Goal: Task Accomplishment & Management: Complete application form

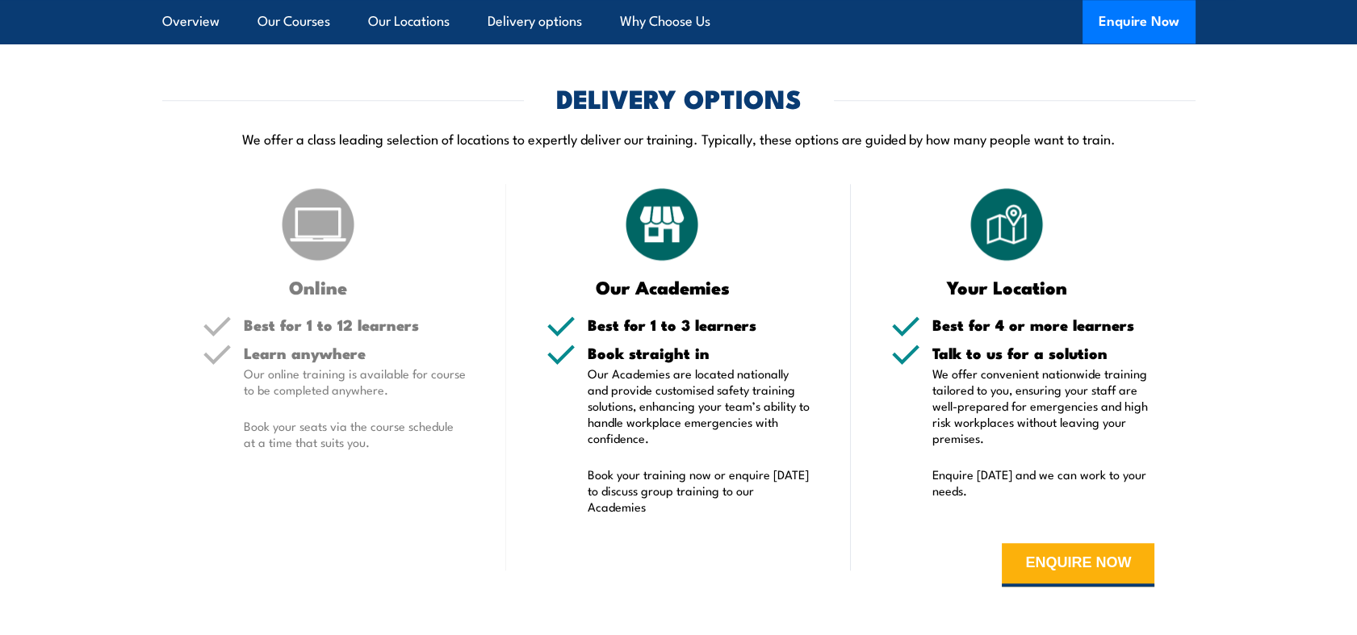
scroll to position [3020, 0]
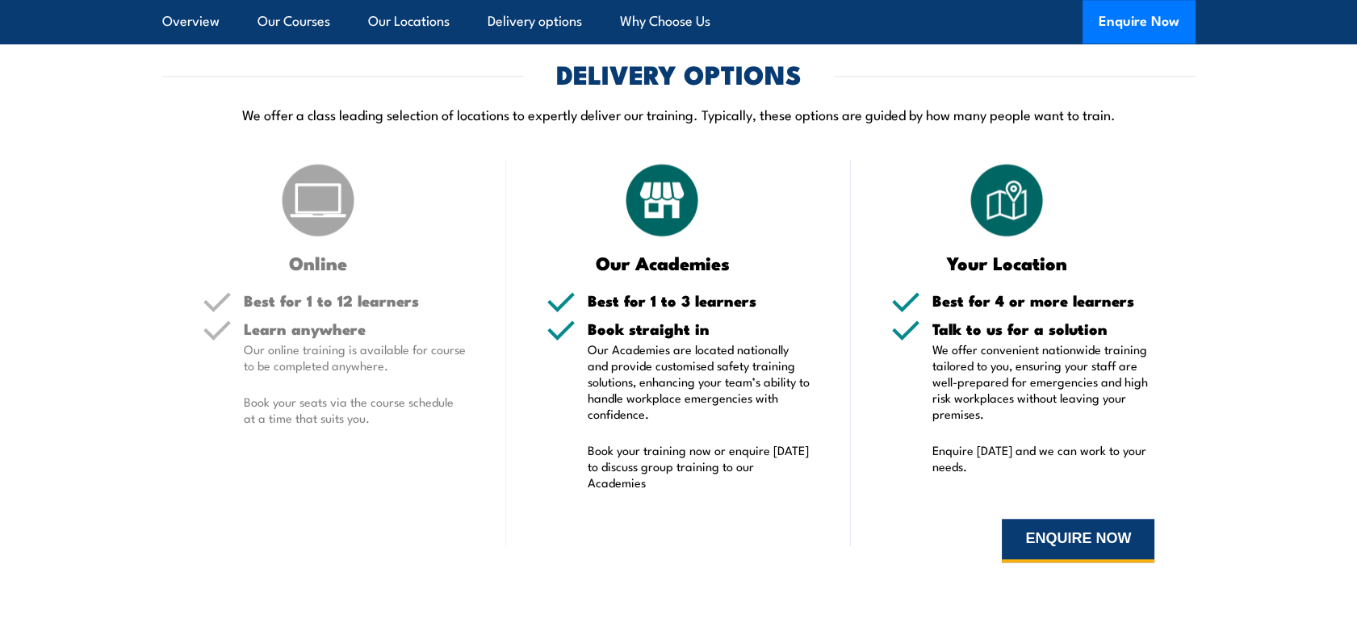
click at [1097, 535] on button "ENQUIRE NOW" at bounding box center [1078, 541] width 153 height 44
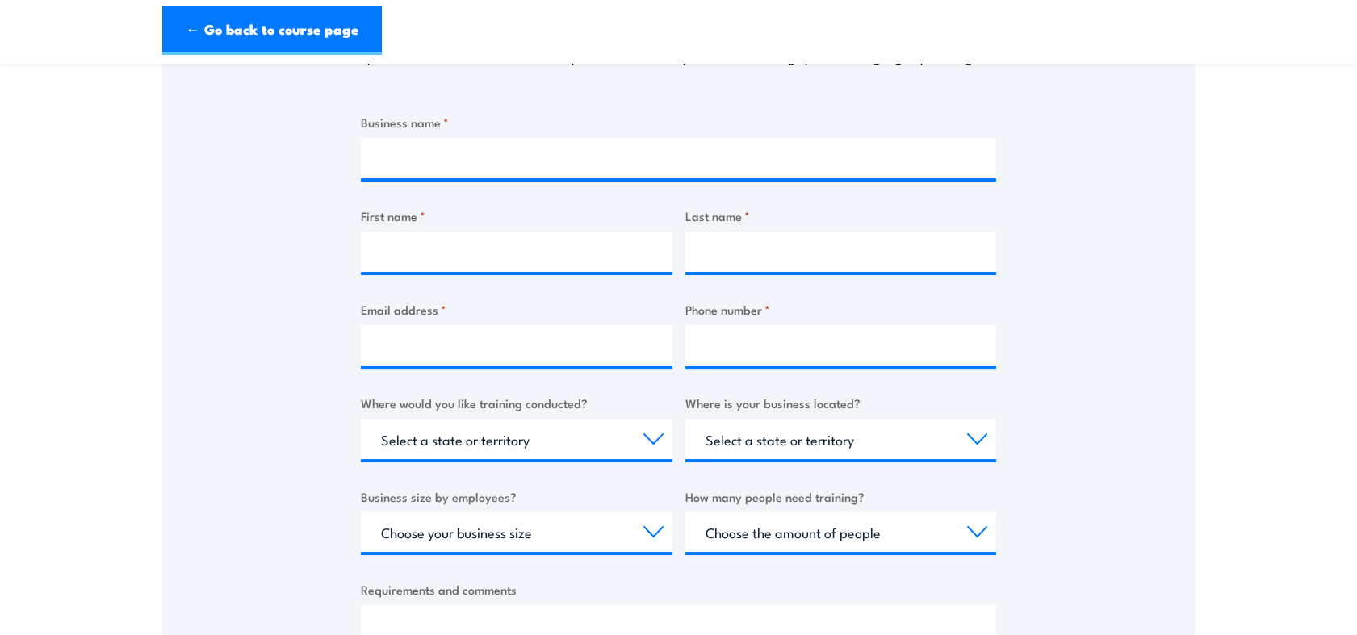
scroll to position [274, 0]
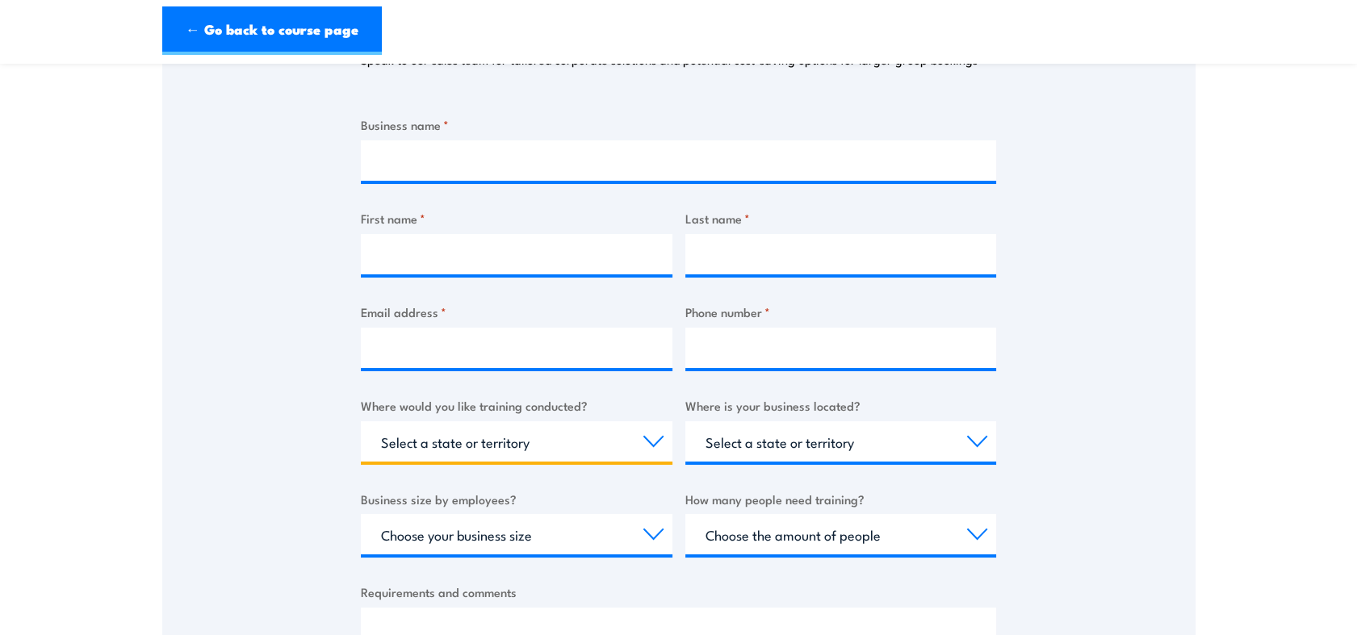
click at [524, 449] on select "Select a state or territory Nationally - multiple locations [GEOGRAPHIC_DATA] […" at bounding box center [517, 441] width 312 height 40
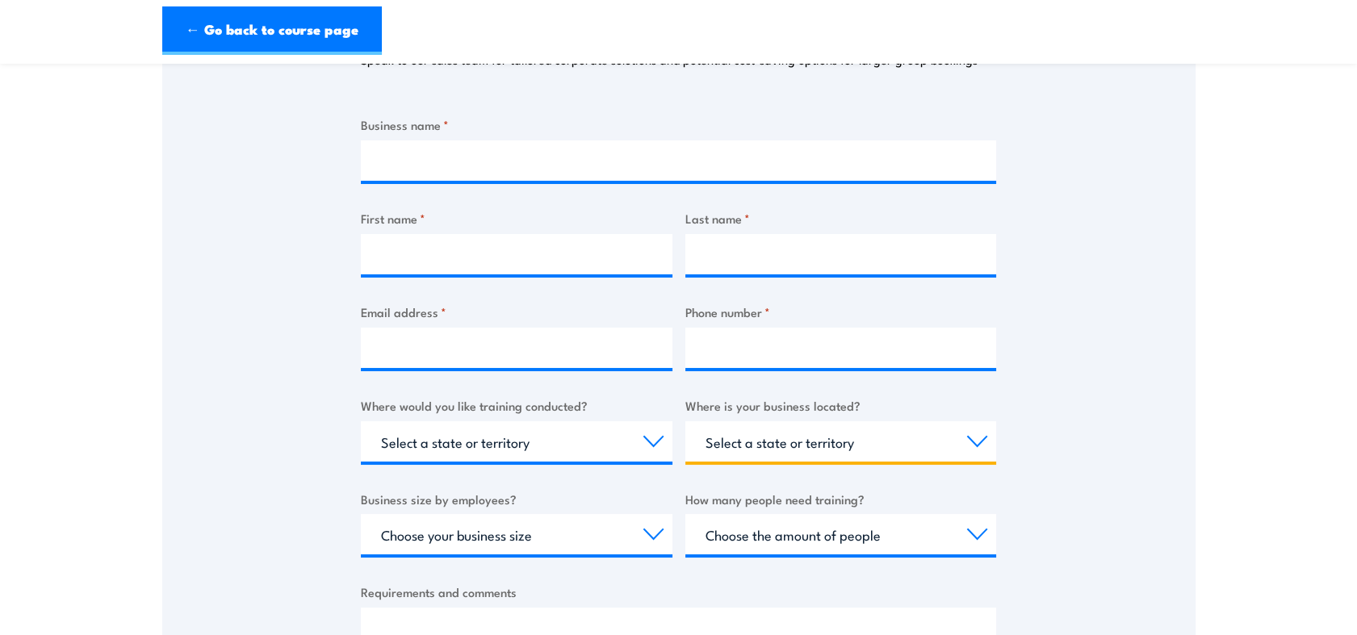
click at [770, 447] on select "Select a state or territory [GEOGRAPHIC_DATA] [GEOGRAPHIC_DATA] [GEOGRAPHIC_DAT…" at bounding box center [841, 441] width 312 height 40
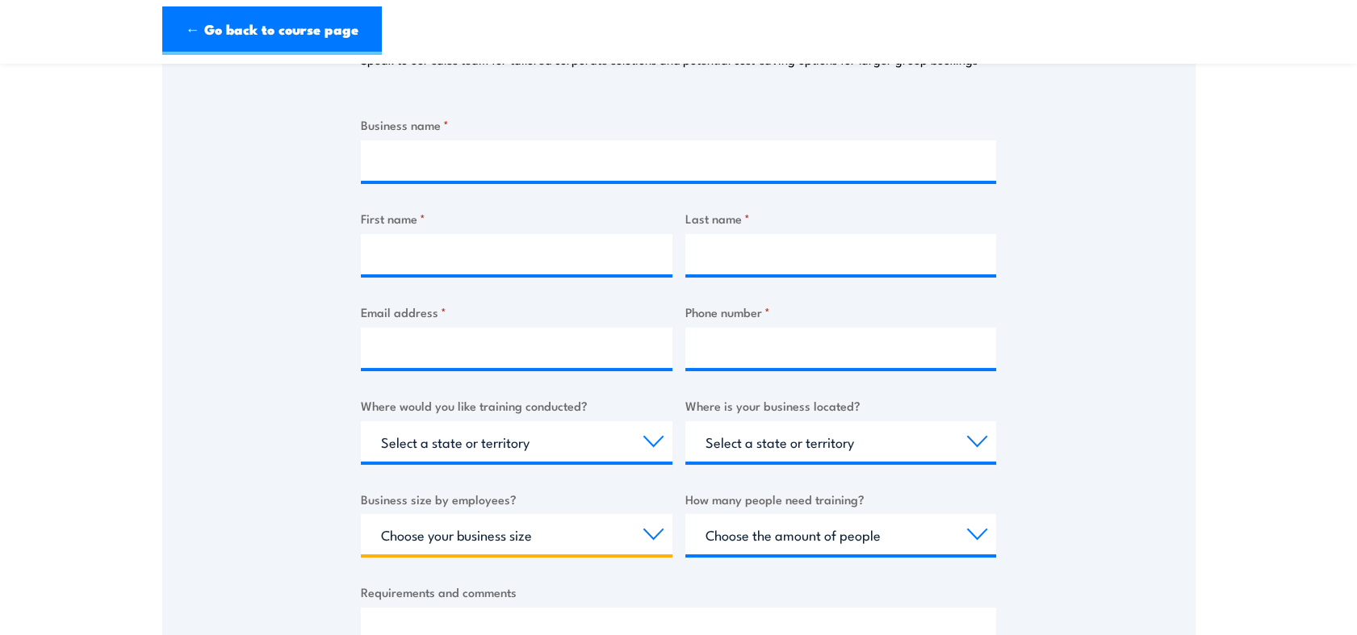
click at [578, 514] on select "Choose your business size 1 to 19 20 to 199 200+" at bounding box center [517, 534] width 312 height 40
click at [573, 549] on select "Choose your business size 1 to 19 20 to 199 200+" at bounding box center [517, 534] width 312 height 40
click at [777, 534] on select "Choose the amount of people 1 to 4 5 to 19 20+" at bounding box center [841, 534] width 312 height 40
click at [563, 535] on select "Choose your business size 1 to 19 20 to 199 200+" at bounding box center [517, 534] width 312 height 40
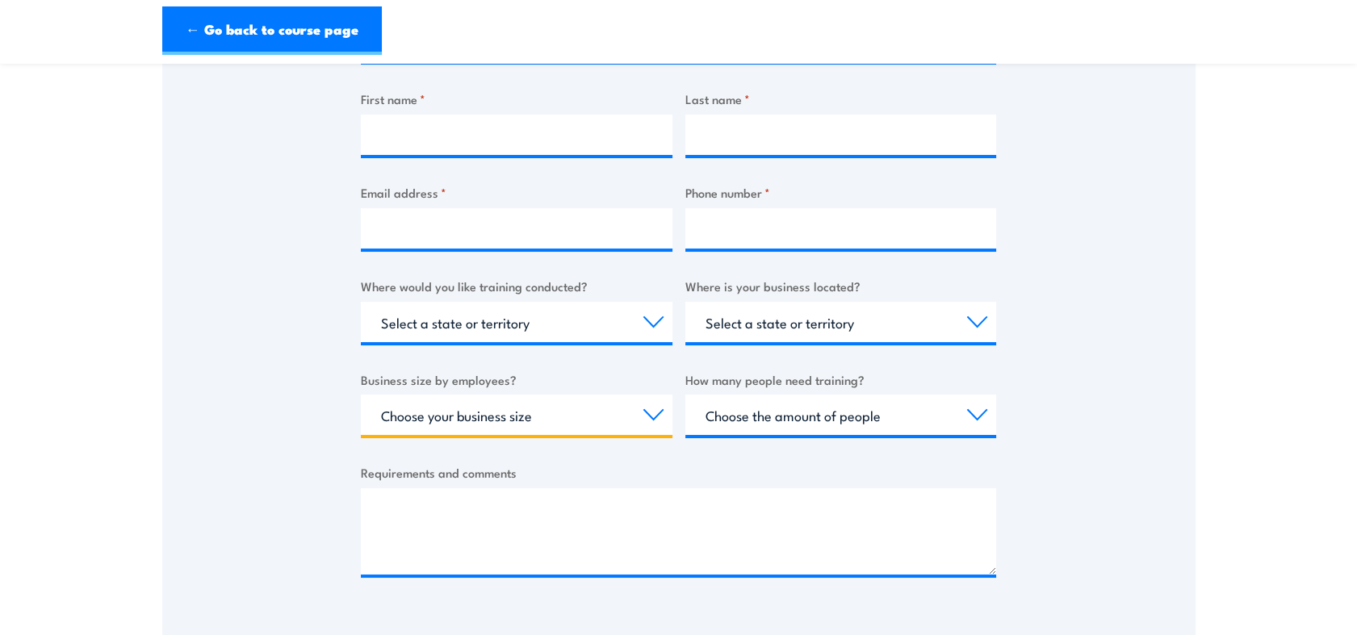
scroll to position [0, 0]
